Goal: Information Seeking & Learning: Check status

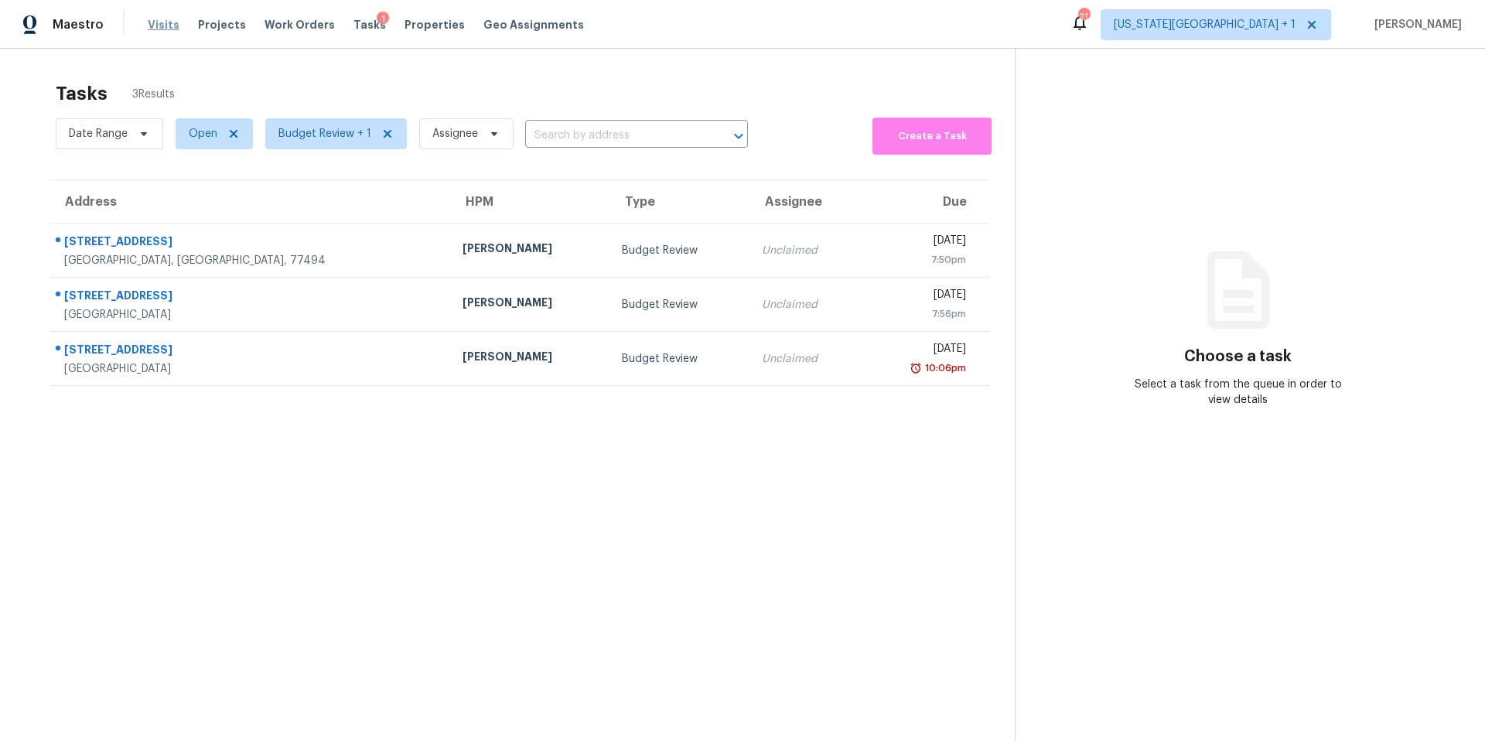
click at [155, 27] on span "Visits" at bounding box center [164, 24] width 32 height 15
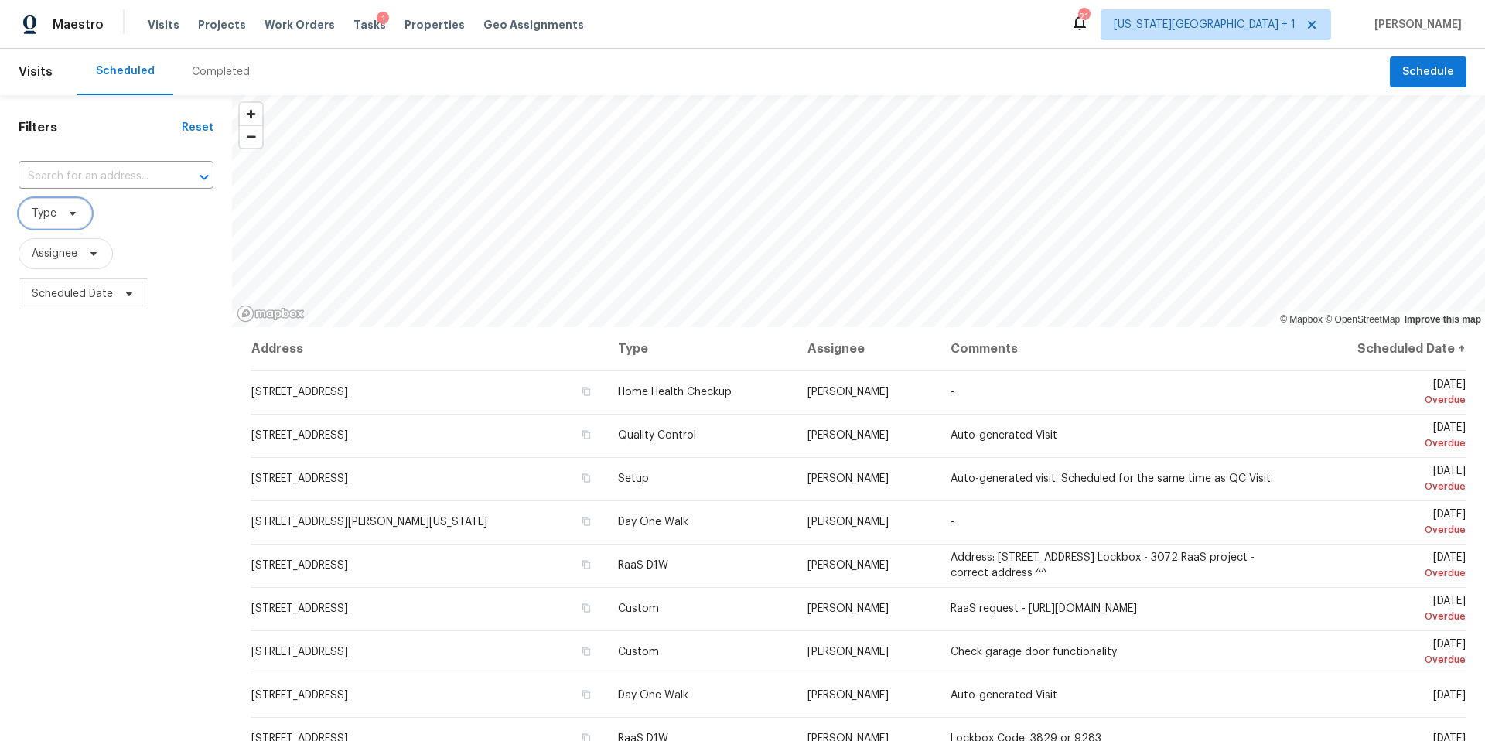
click at [84, 218] on span "Type" at bounding box center [55, 213] width 73 height 31
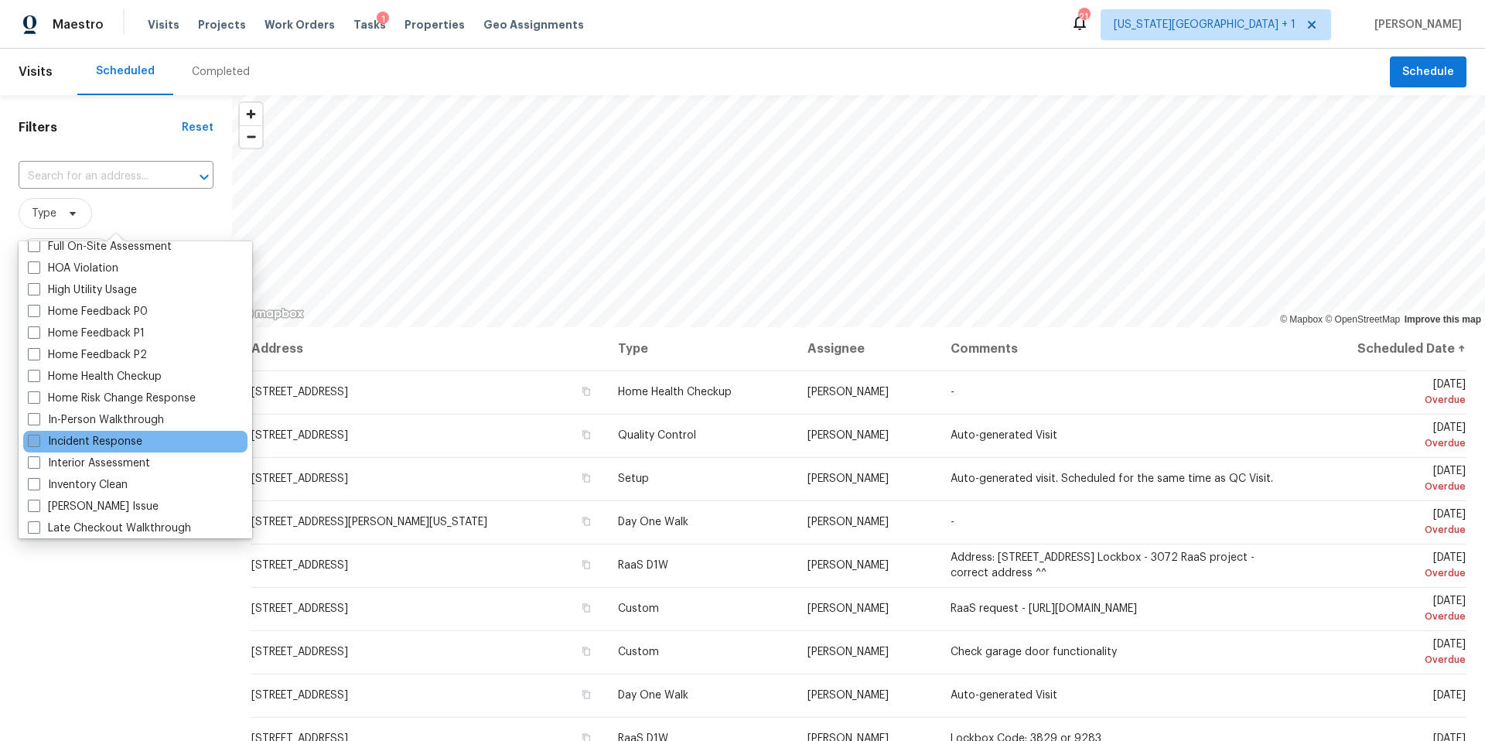
scroll to position [452, 0]
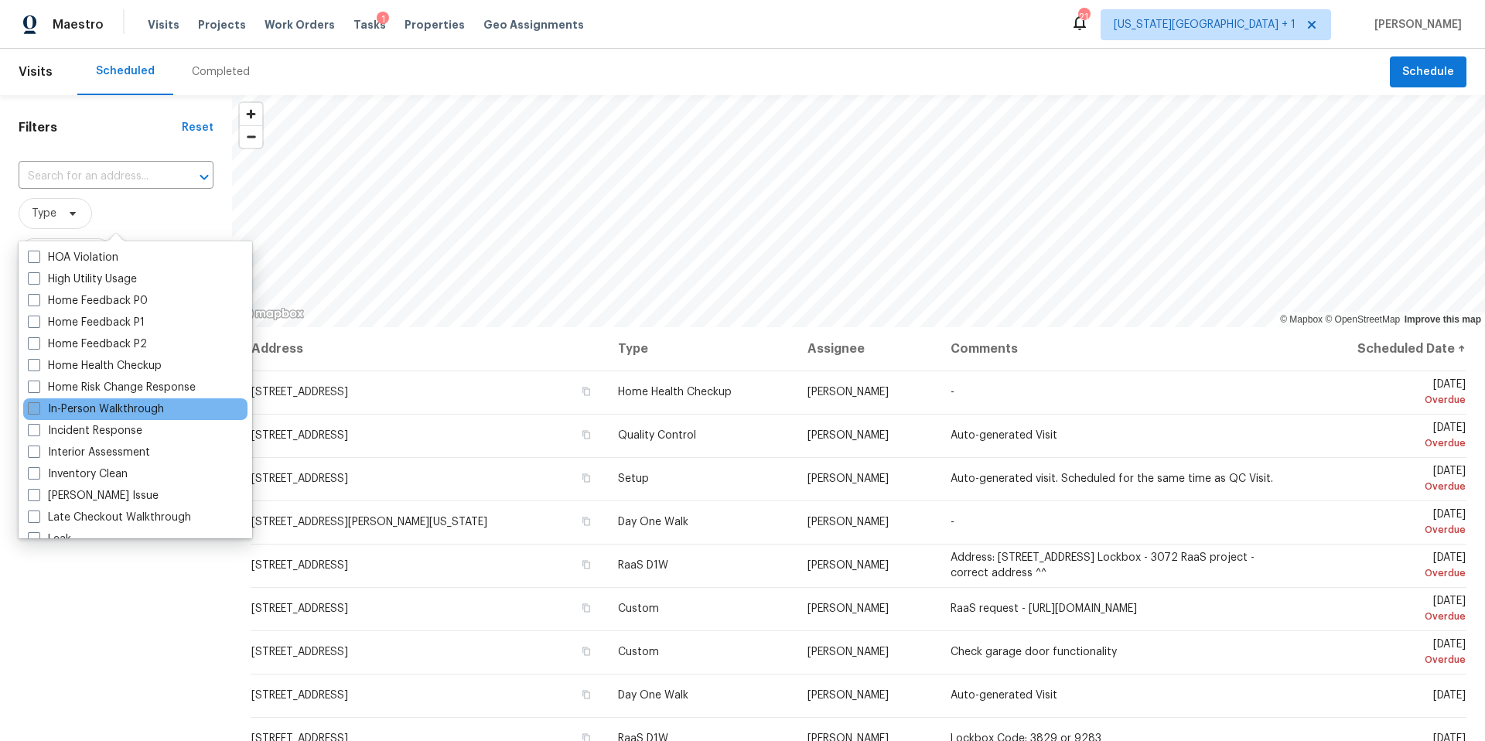
click at [105, 411] on label "In-Person Walkthrough" at bounding box center [96, 408] width 136 height 15
click at [38, 411] on input "In-Person Walkthrough" at bounding box center [33, 406] width 10 height 10
checkbox input "true"
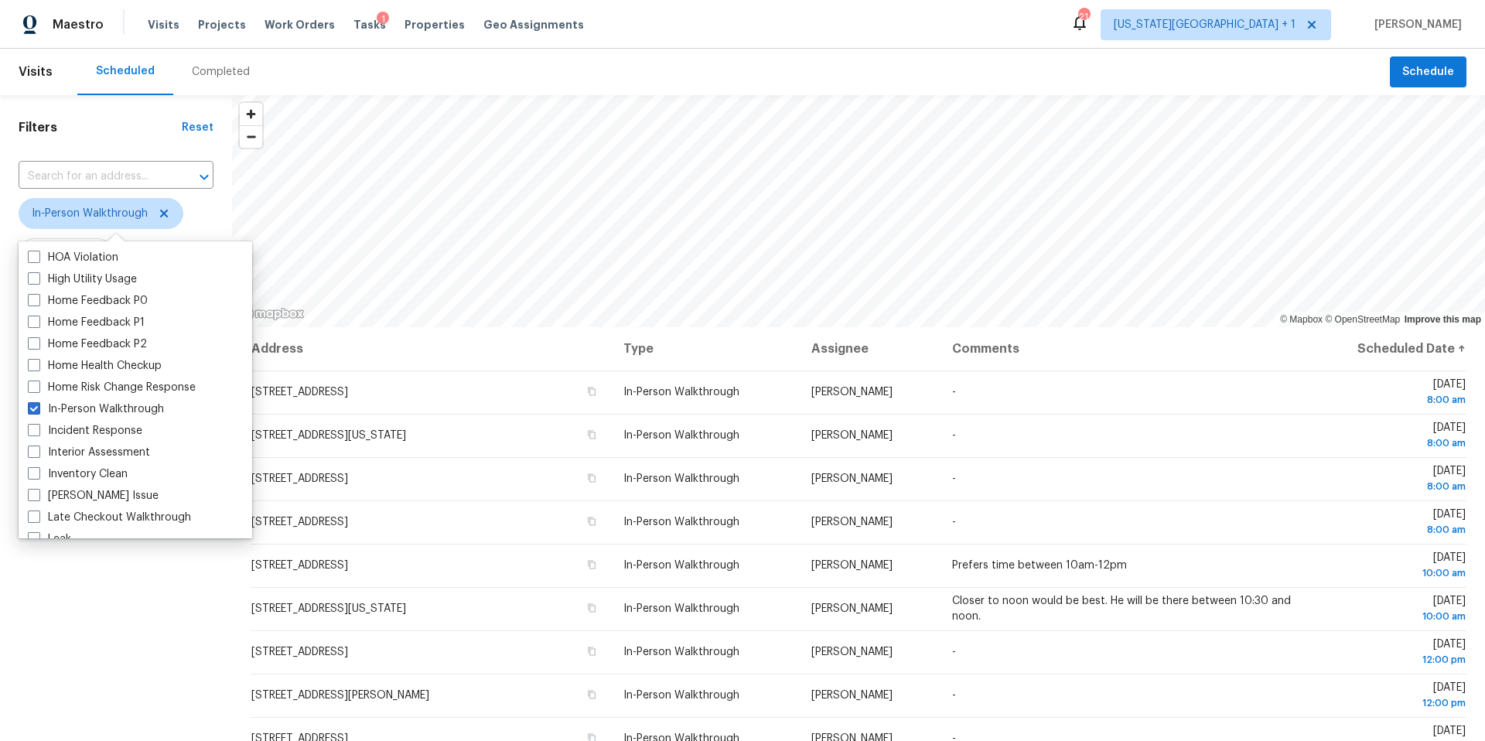
click at [148, 607] on div "Filters Reset ​ In-Person Walkthrough Assignee Scheduled Date" at bounding box center [116, 507] width 232 height 824
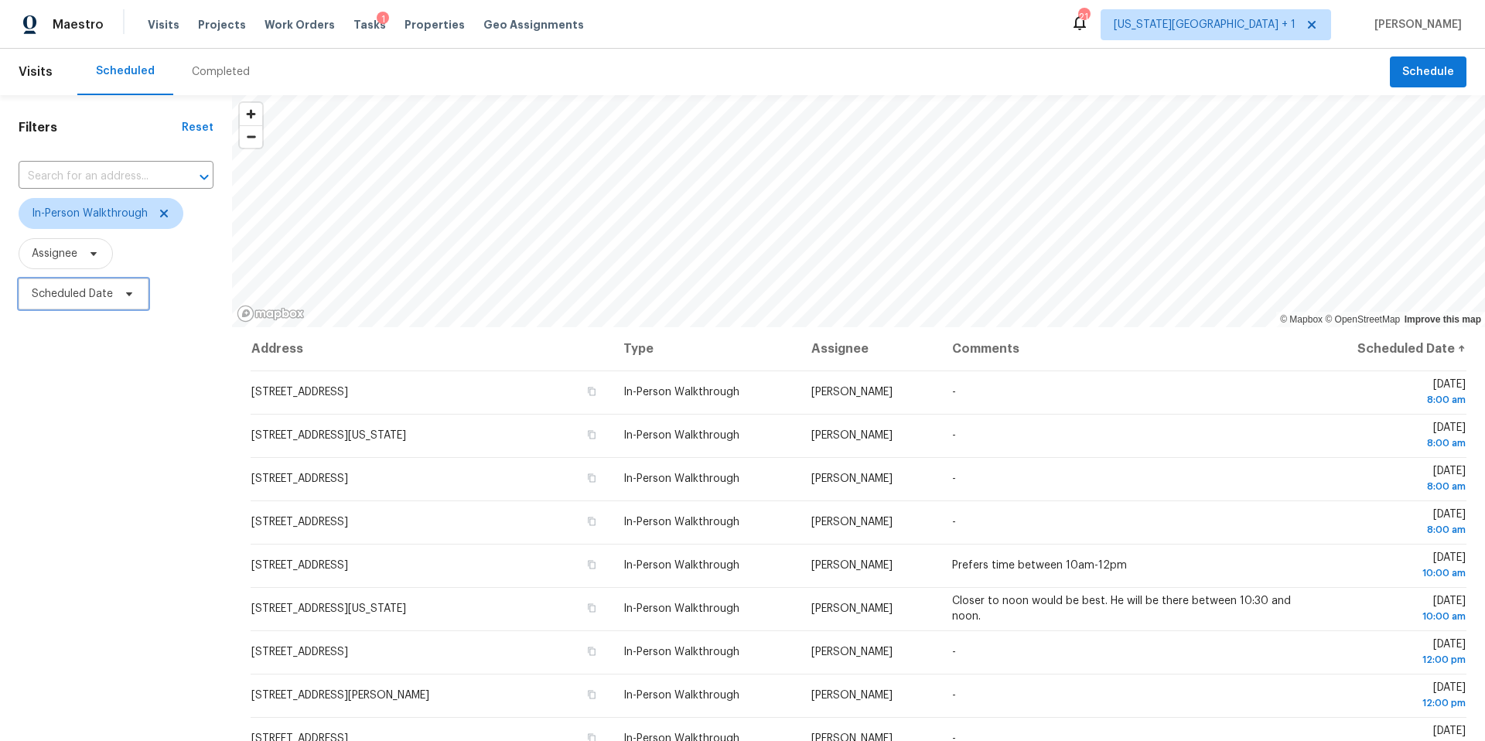
click at [114, 295] on span "Scheduled Date" at bounding box center [84, 293] width 130 height 31
select select "9"
select select "2025"
select select "10"
select select "2025"
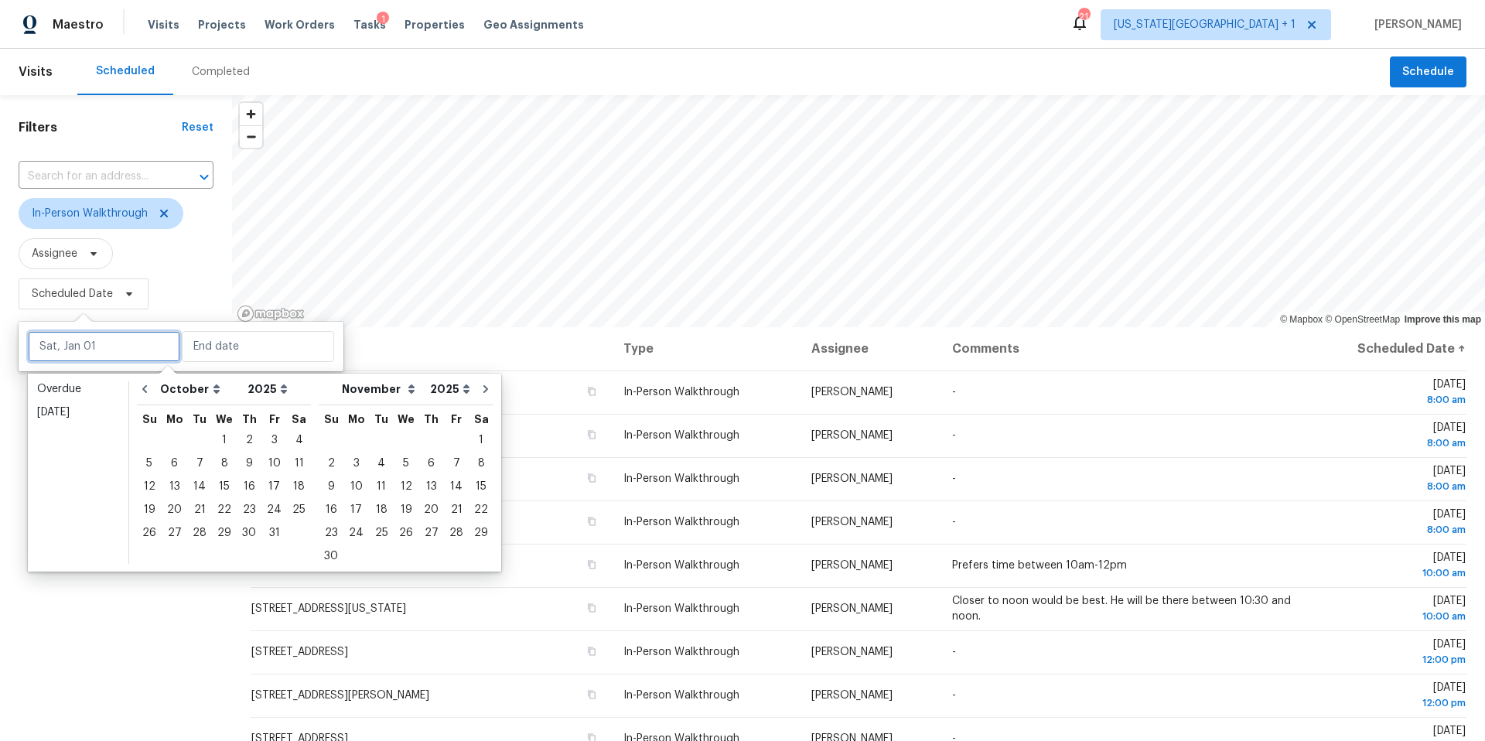
click at [84, 351] on input "text" at bounding box center [104, 346] width 152 height 31
click at [290, 442] on div "4" at bounding box center [299, 440] width 24 height 22
type input "[DATE]"
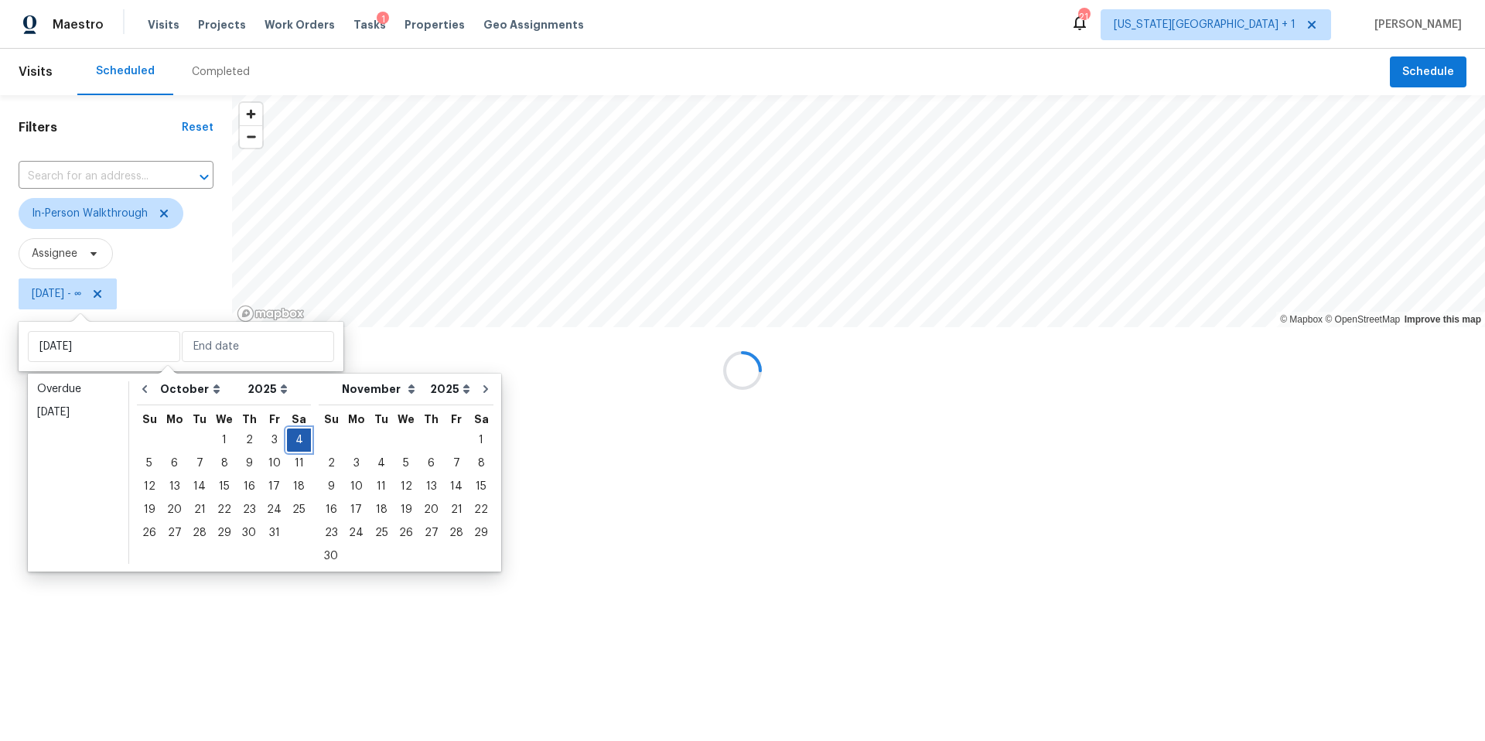
click at [290, 442] on div "4" at bounding box center [299, 440] width 24 height 22
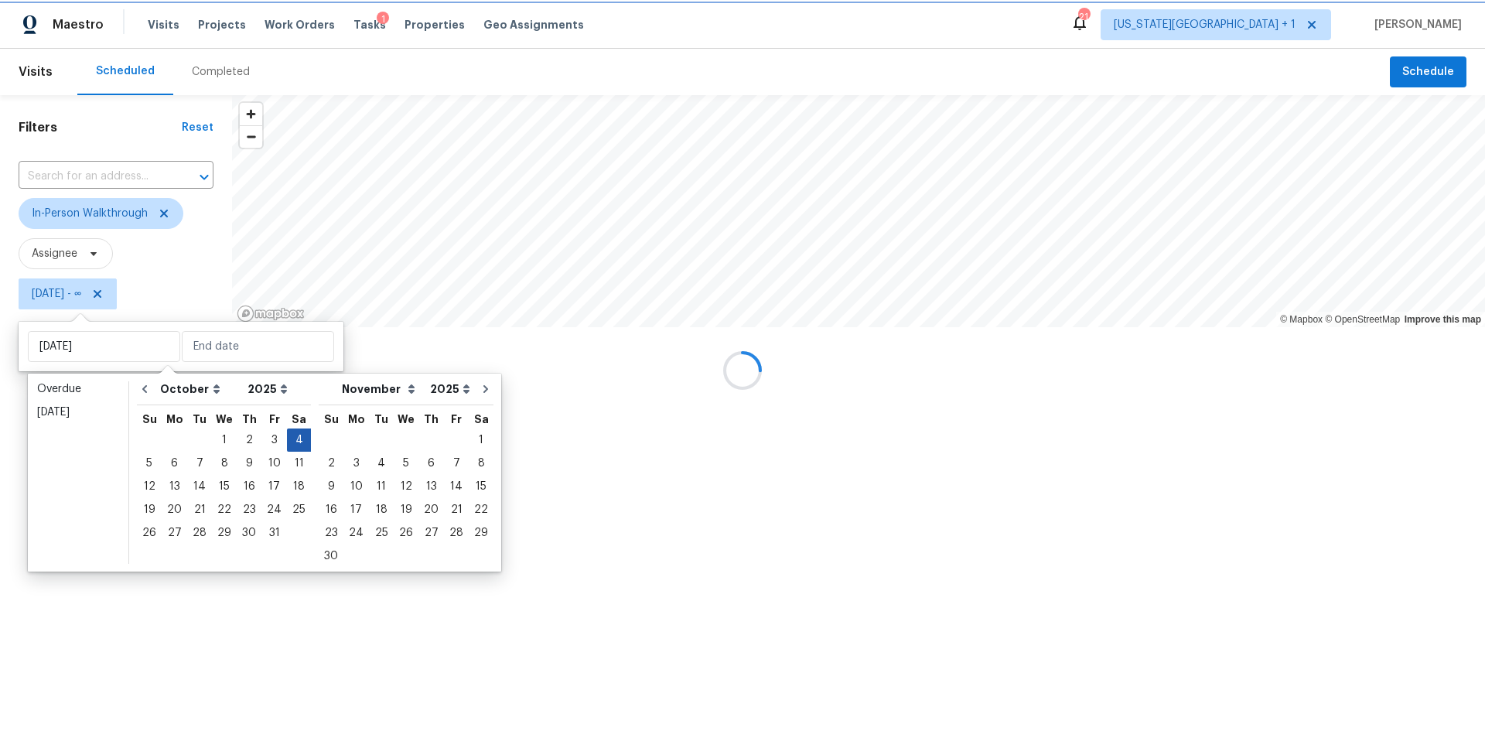
type input "[DATE]"
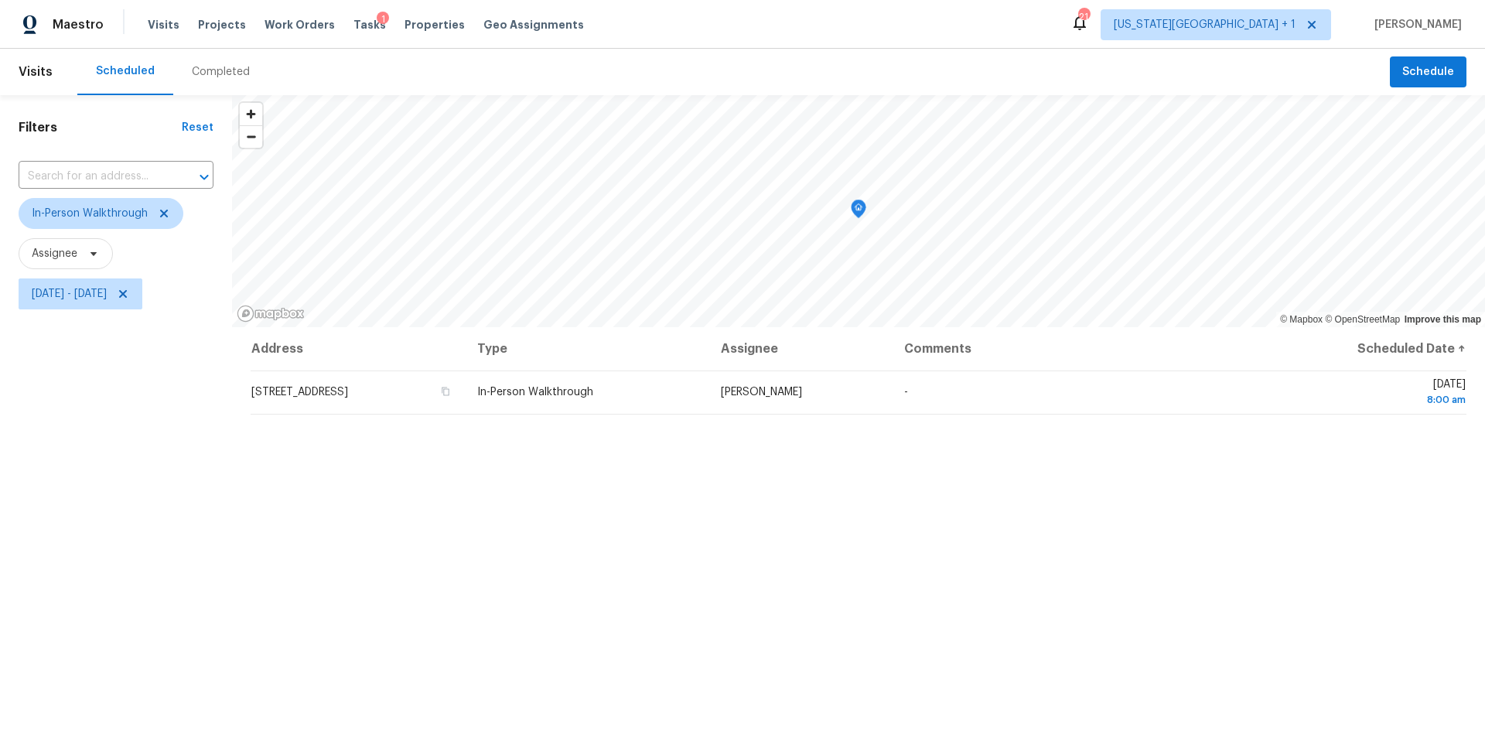
click at [153, 544] on div "Filters Reset ​ In-Person Walkthrough Assignee [DATE] - [DATE]" at bounding box center [116, 507] width 232 height 824
click at [1265, 31] on span "[US_STATE][GEOGRAPHIC_DATA] + 1" at bounding box center [1204, 24] width 182 height 15
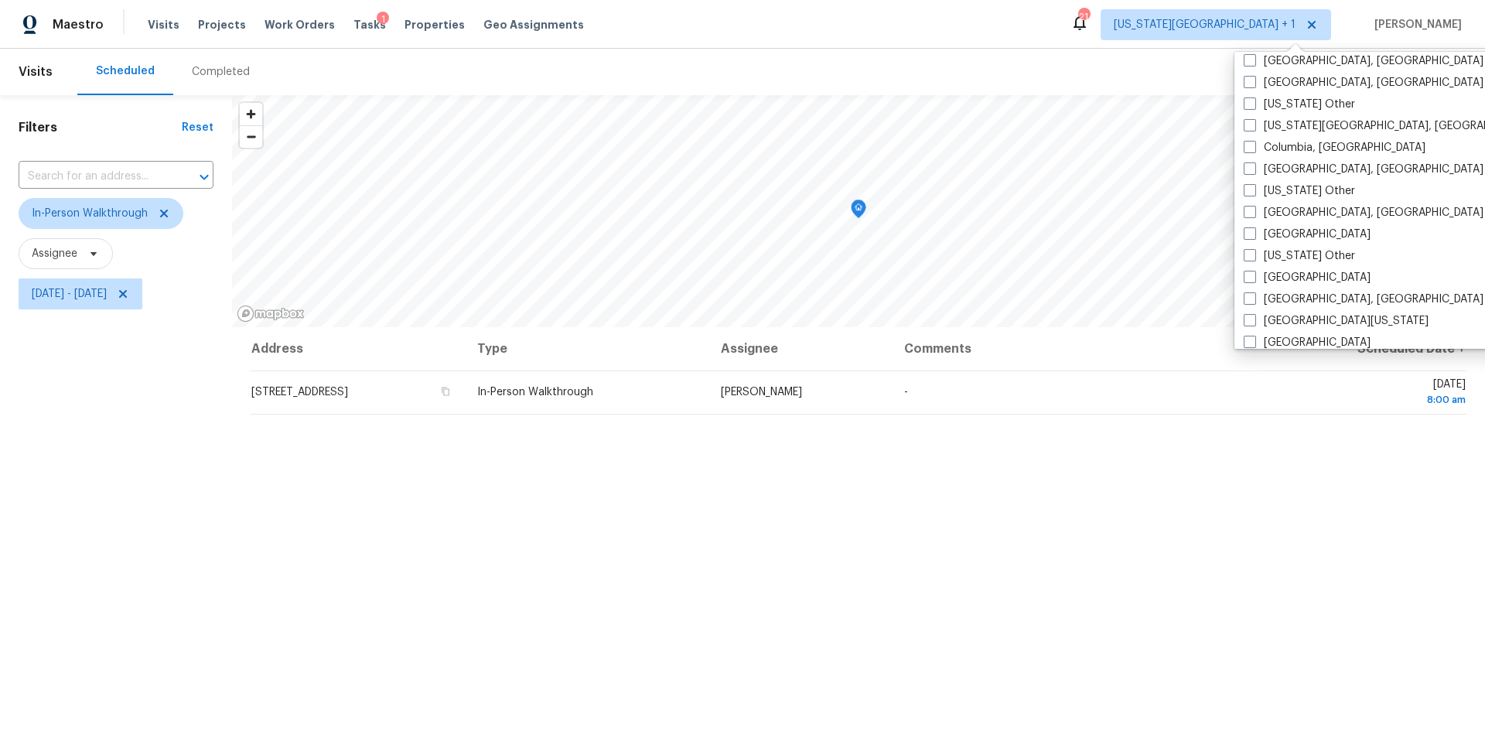
scroll to position [459, 0]
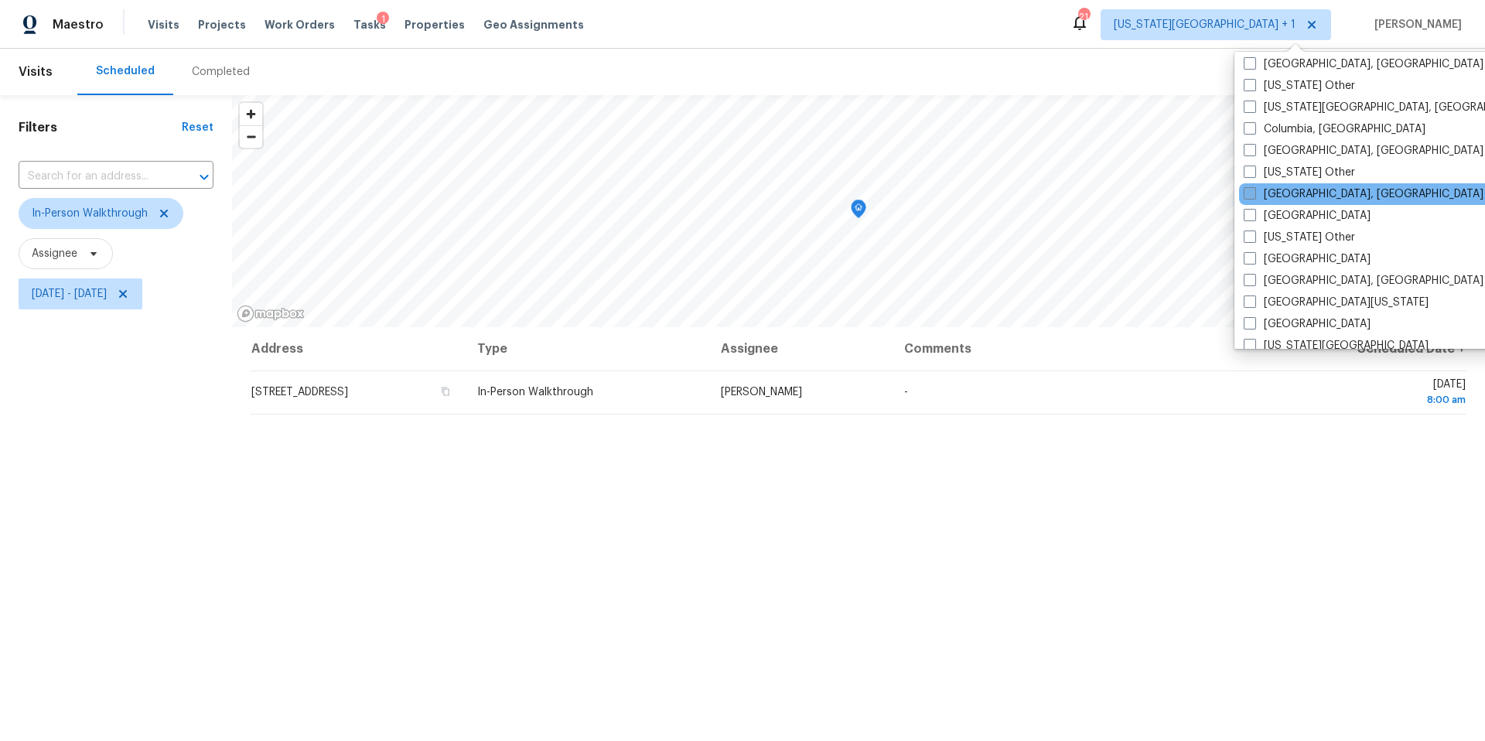
click at [1248, 199] on span at bounding box center [1249, 193] width 12 height 12
click at [1248, 196] on input "[GEOGRAPHIC_DATA], [GEOGRAPHIC_DATA]" at bounding box center [1248, 191] width 10 height 10
checkbox input "true"
click at [1067, 516] on div "Address Type Assignee Comments Scheduled Date ↑ [STREET_ADDRESS] In-Person Walk…" at bounding box center [858, 623] width 1253 height 592
